Goal: Task Accomplishment & Management: Manage account settings

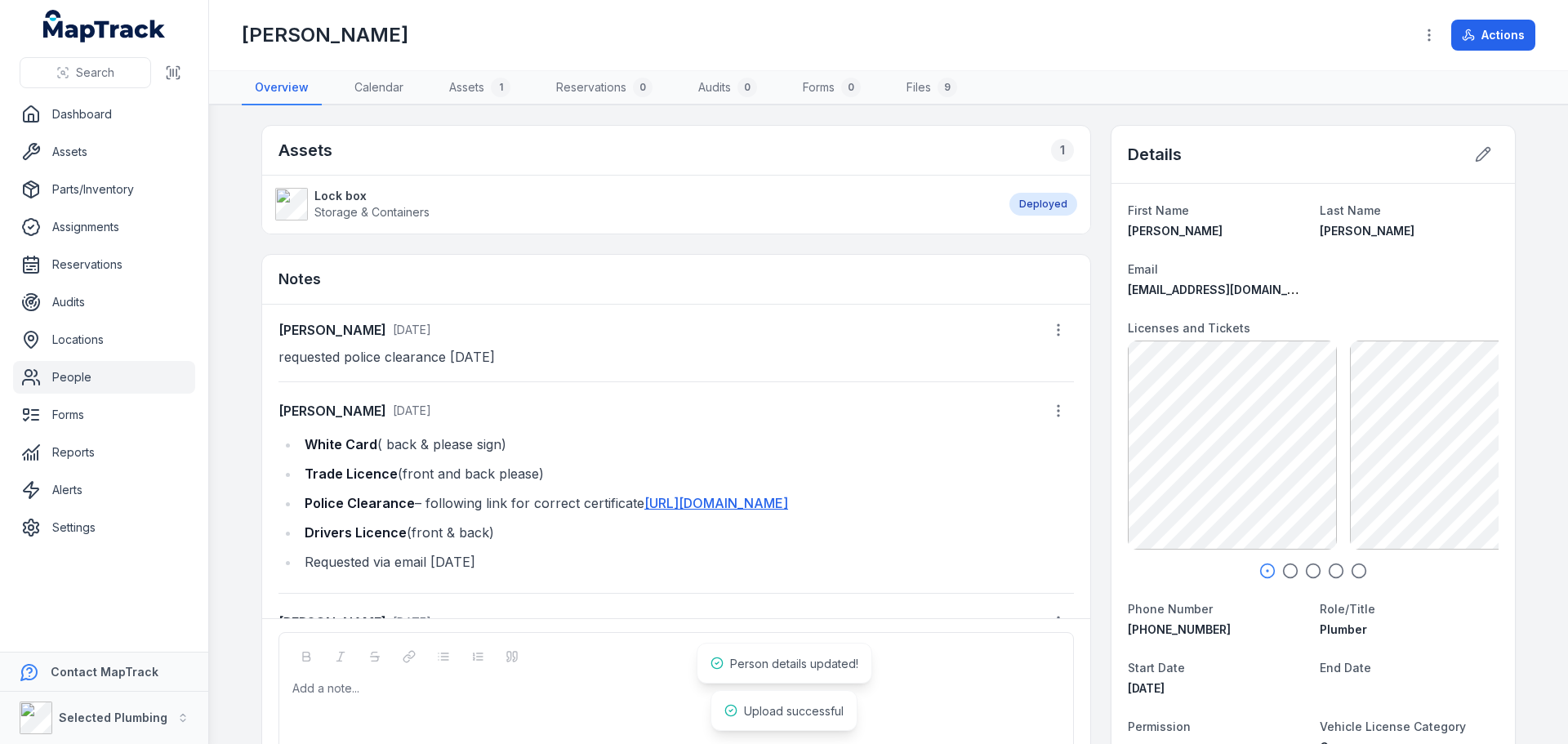
scroll to position [75, 0]
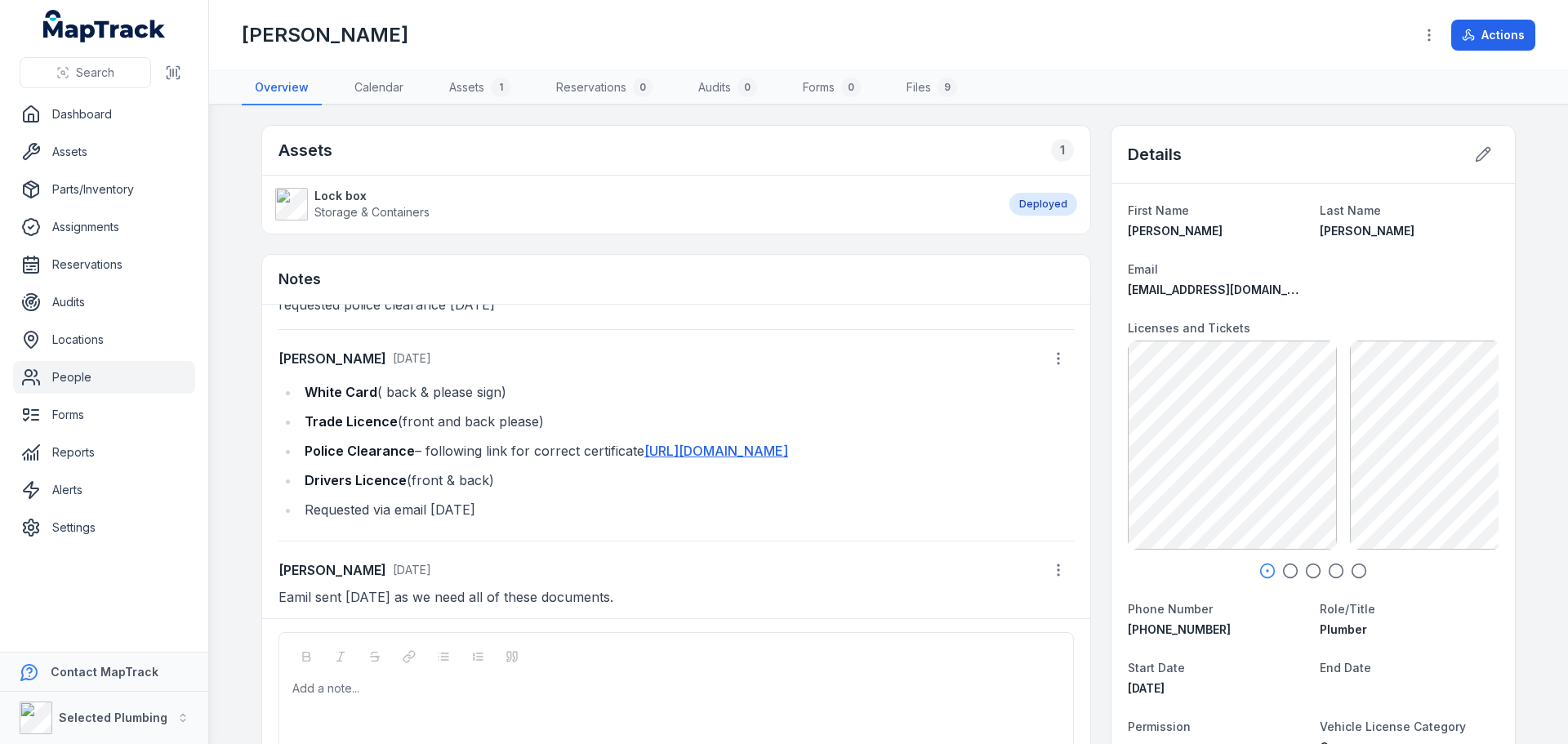
click at [1286, 580] on dl "First Name [PERSON_NAME] Last Name [PERSON_NAME] Email [EMAIL_ADDRESS][DOMAIN_N…" at bounding box center [1313, 731] width 371 height 1062
click at [1285, 571] on icon "button" at bounding box center [1290, 571] width 16 height 16
click at [1307, 574] on icon "button" at bounding box center [1314, 571] width 16 height 16
click at [1333, 571] on icon "button" at bounding box center [1336, 571] width 16 height 16
click at [1351, 571] on icon "button" at bounding box center [1360, 571] width 16 height 16
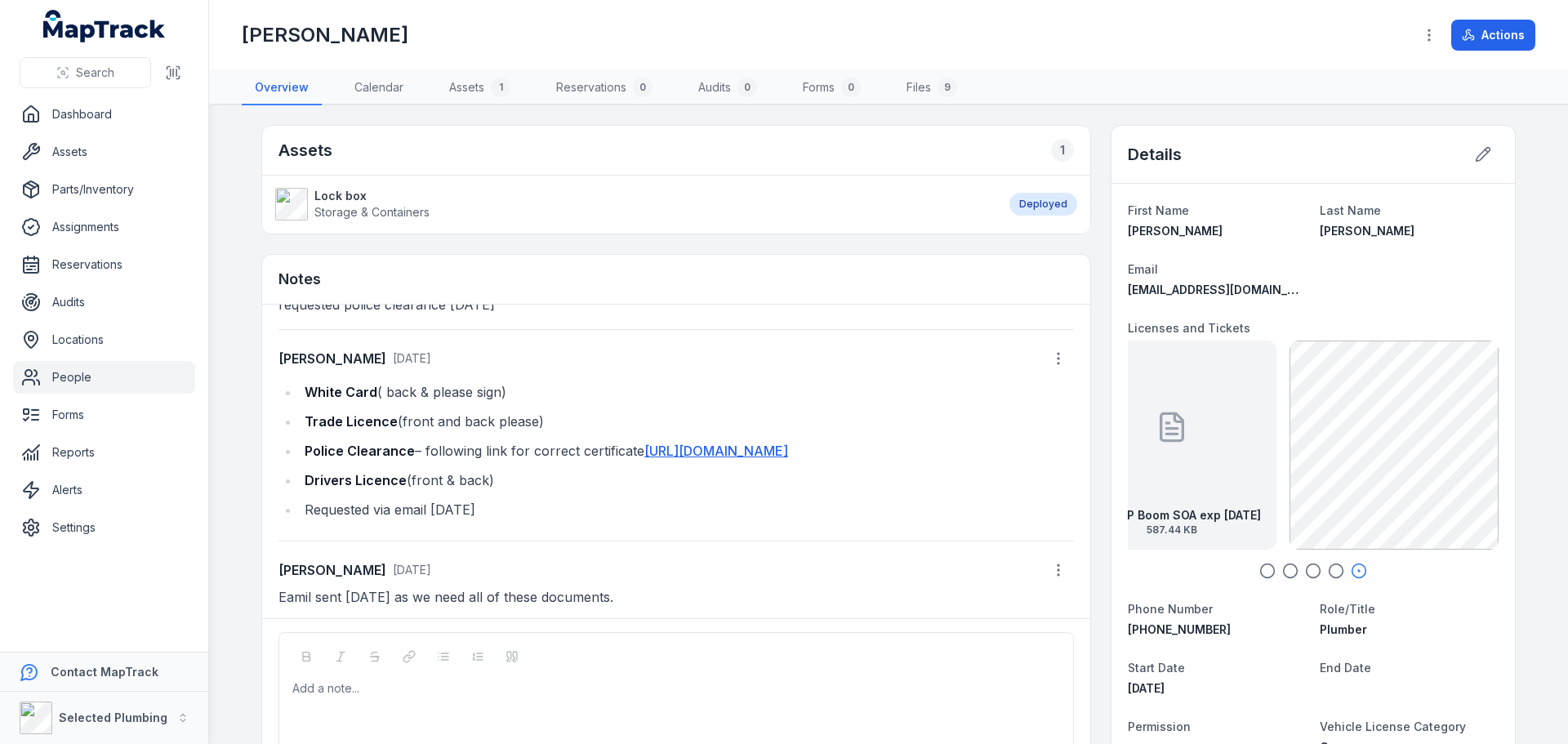
click at [506, 492] on ul "White Card ( back & please sign) Trade Licence (front and back please) Police C…" at bounding box center [676, 451] width 795 height 140
drag, startPoint x: 438, startPoint y: 408, endPoint x: 523, endPoint y: 501, distance: 126.0
click at [523, 501] on ul "White Card ( back & please sign) Trade Licence (front and back please) Police C…" at bounding box center [676, 451] width 795 height 140
click at [557, 498] on ul "White Card ( back & please sign) Trade Licence (front and back please) Police C…" at bounding box center [676, 451] width 795 height 140
drag, startPoint x: 300, startPoint y: 361, endPoint x: 504, endPoint y: 483, distance: 237.7
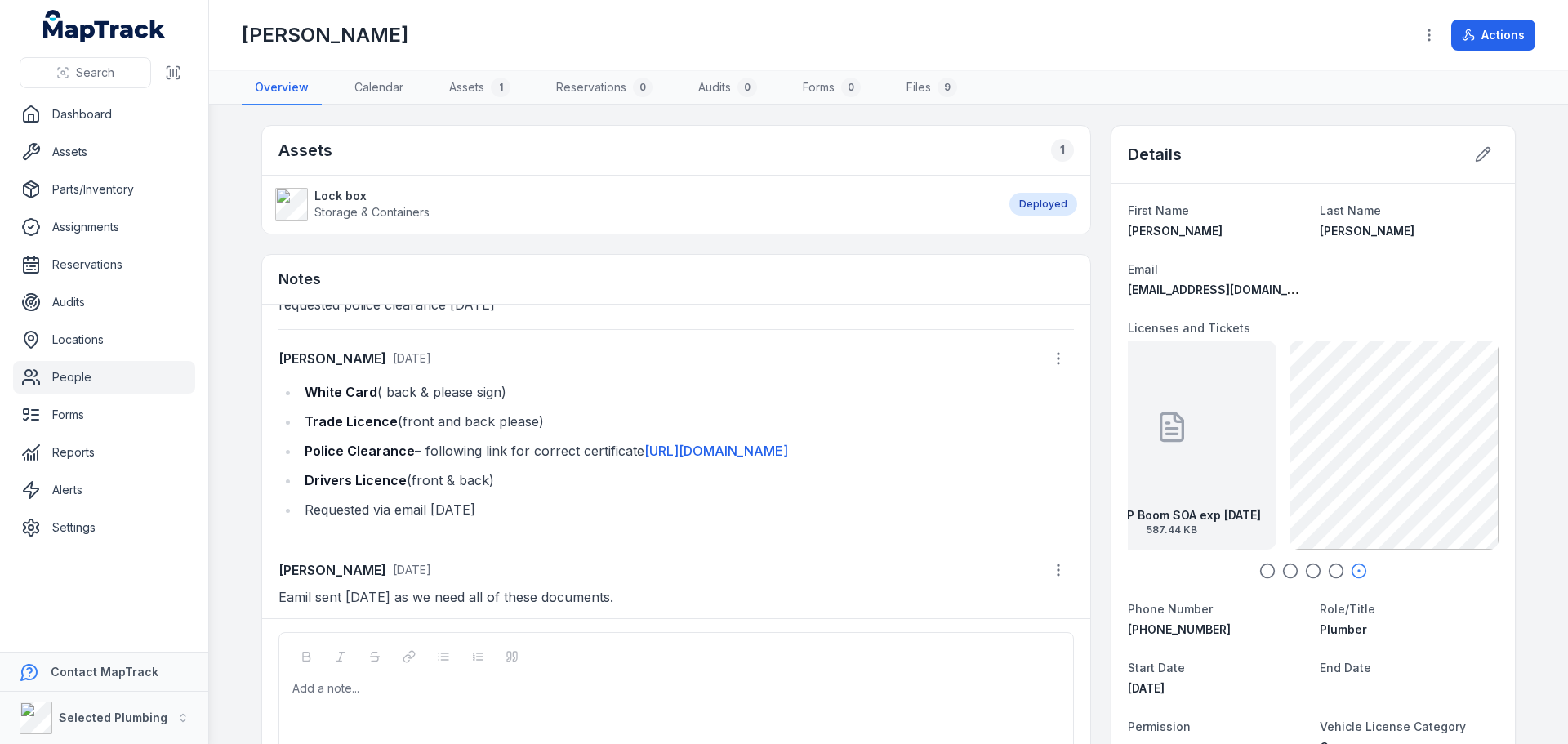
click at [504, 483] on ul "White Card ( back & please sign) Trade Licence (front and back please) Police C…" at bounding box center [676, 451] width 795 height 140
copy ul "White Card ( back & please sign) Trade Licence (front and back please) Police C…"
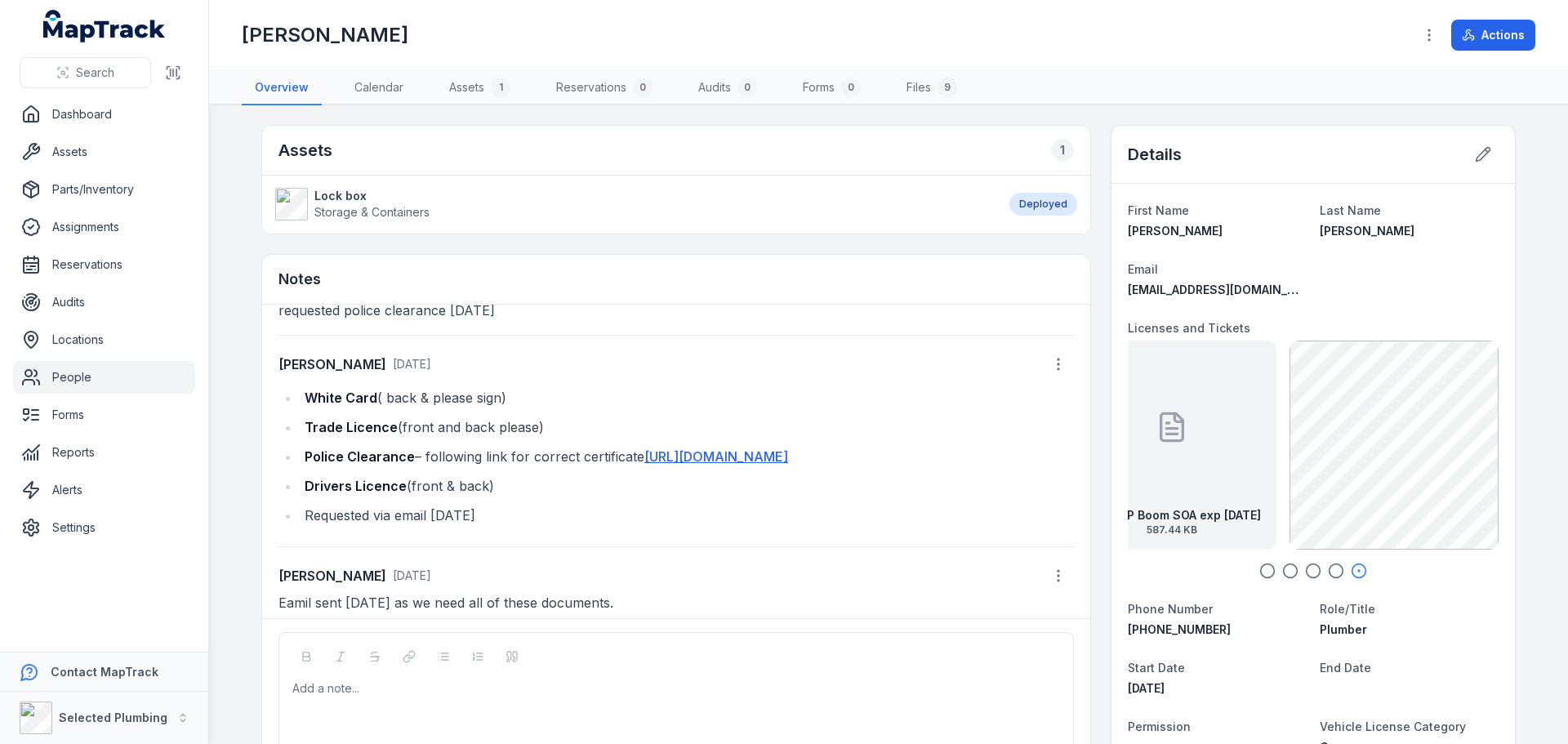
scroll to position [0, 0]
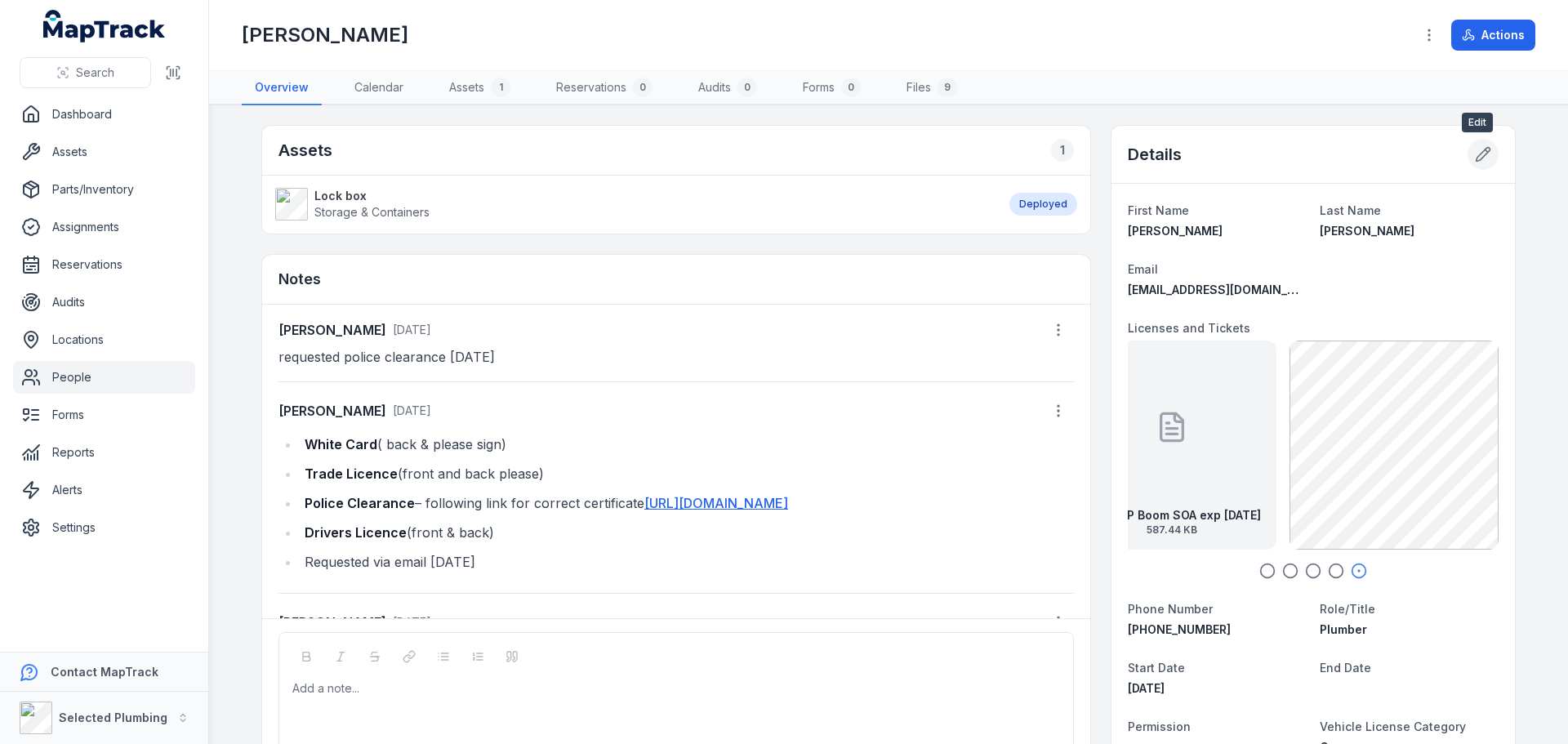
click at [1487, 149] on button at bounding box center [1484, 155] width 31 height 31
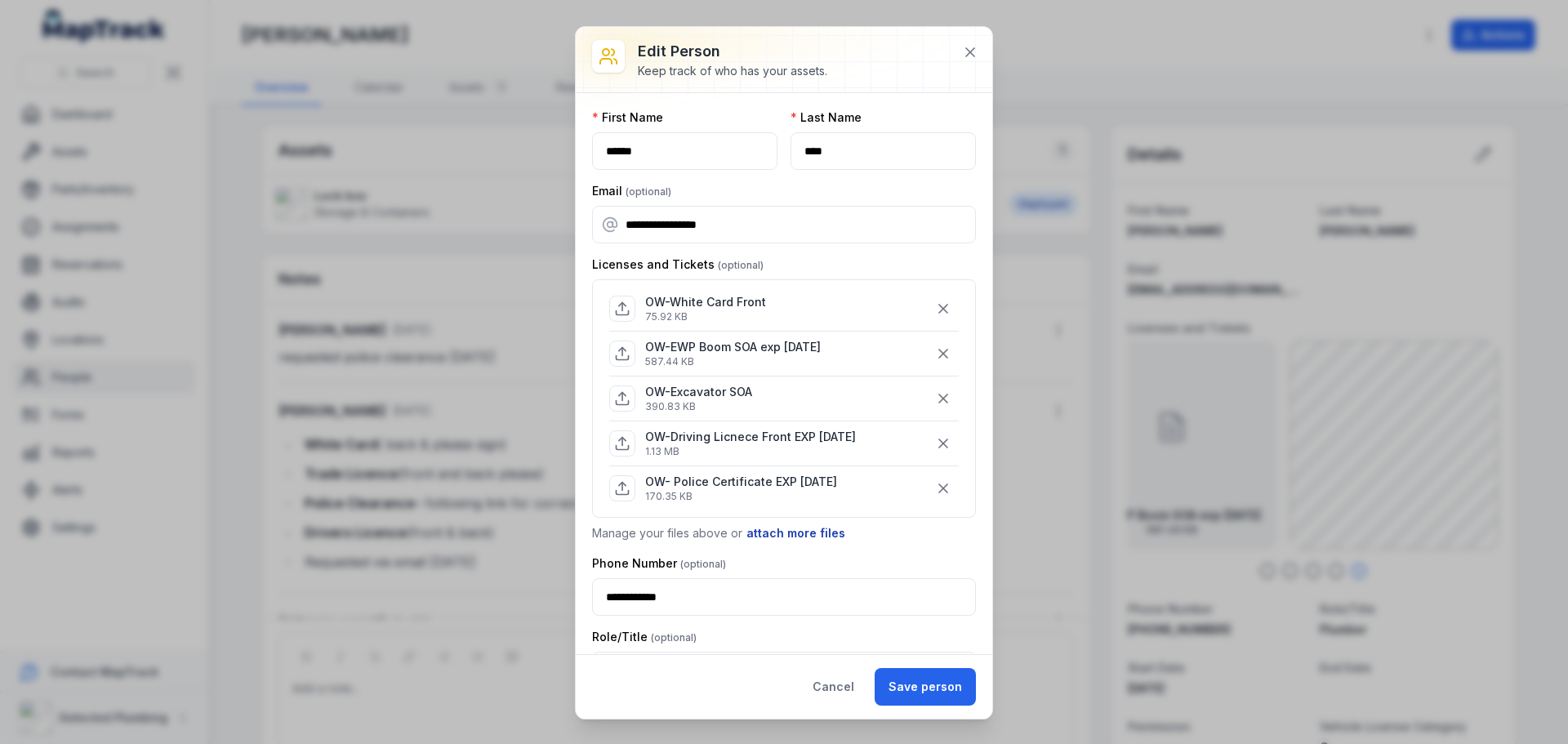
click at [787, 532] on button "attach more files" at bounding box center [796, 534] width 101 height 18
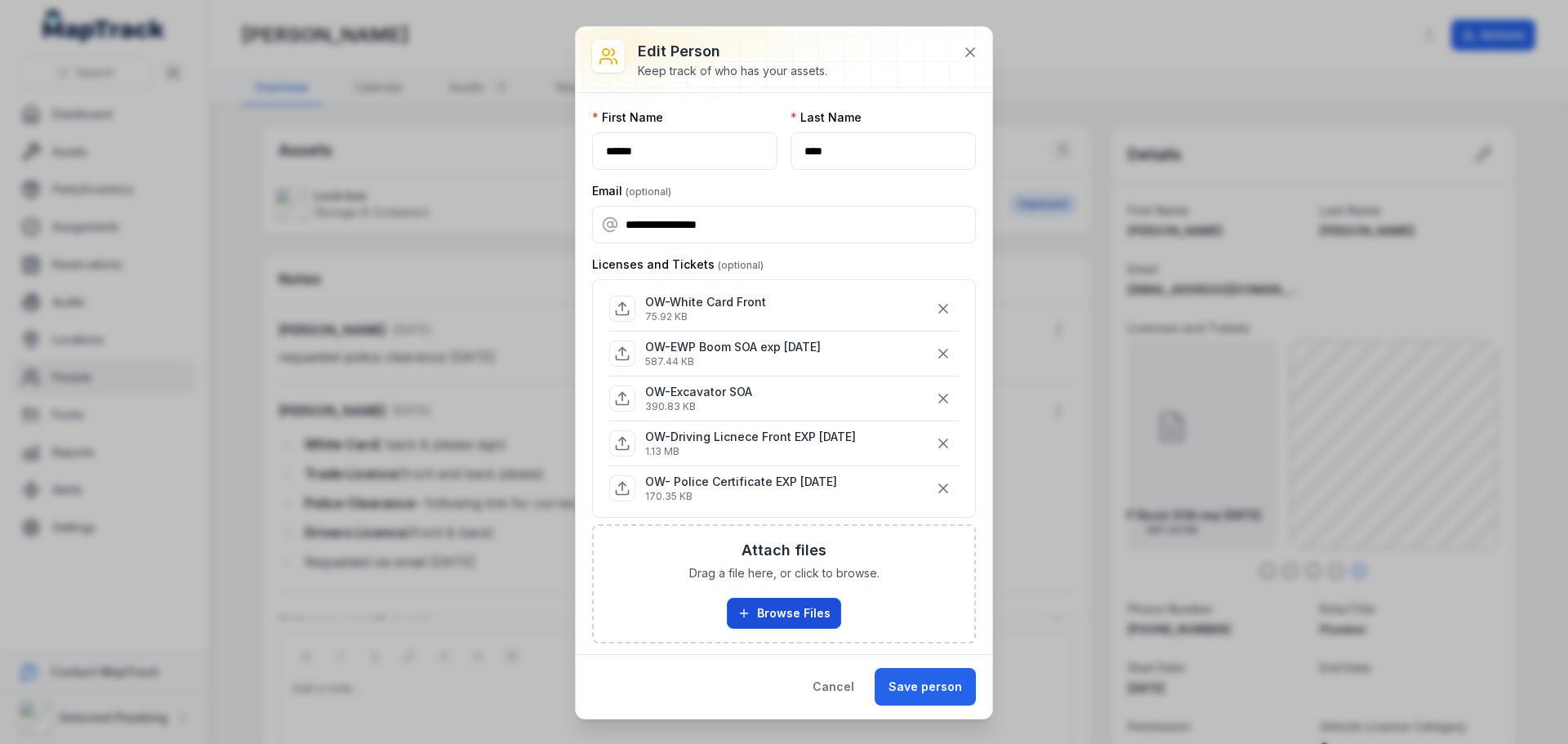
click at [762, 608] on button "Browse Files" at bounding box center [784, 613] width 114 height 31
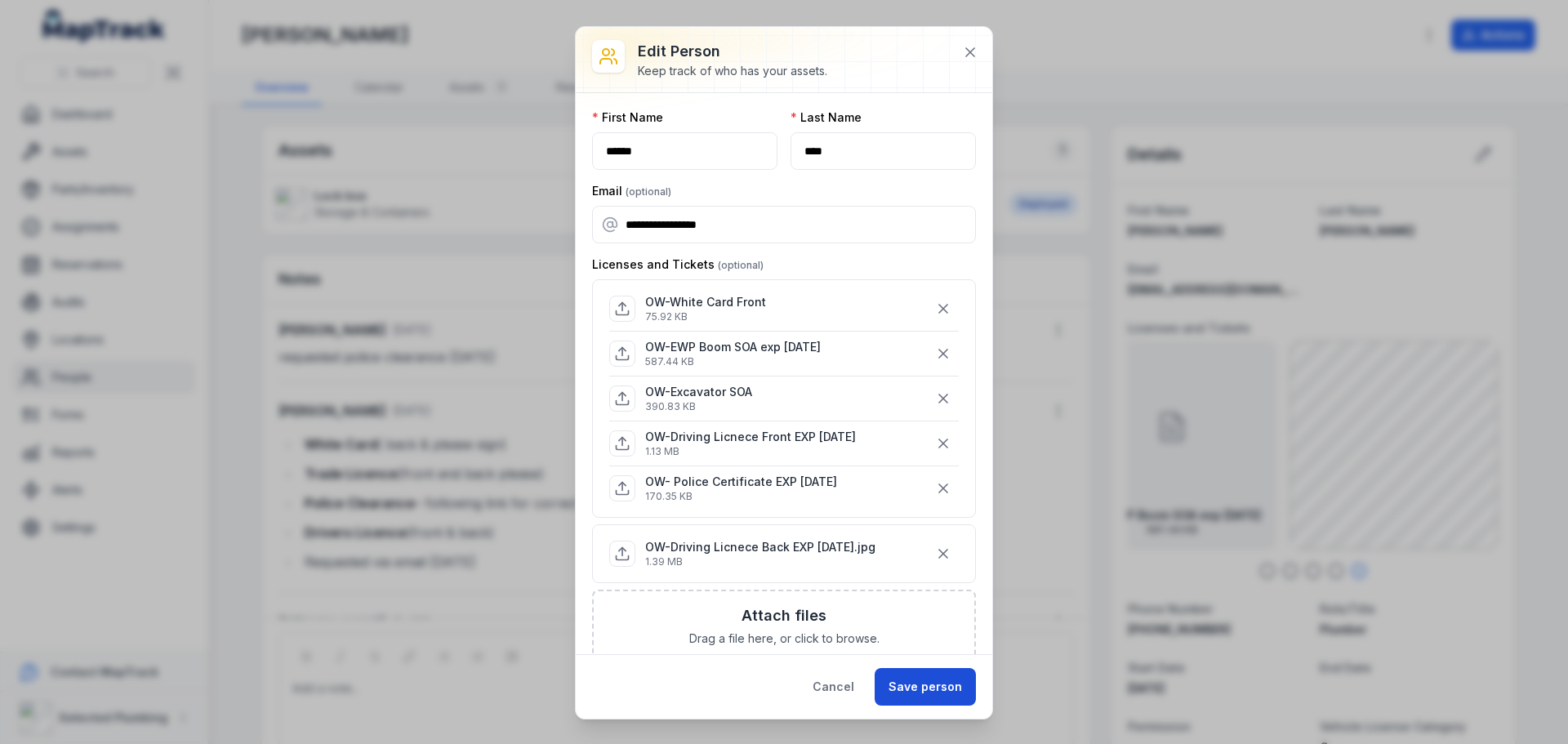
click at [933, 687] on button "Save person" at bounding box center [926, 687] width 102 height 38
